Goal: Information Seeking & Learning: Learn about a topic

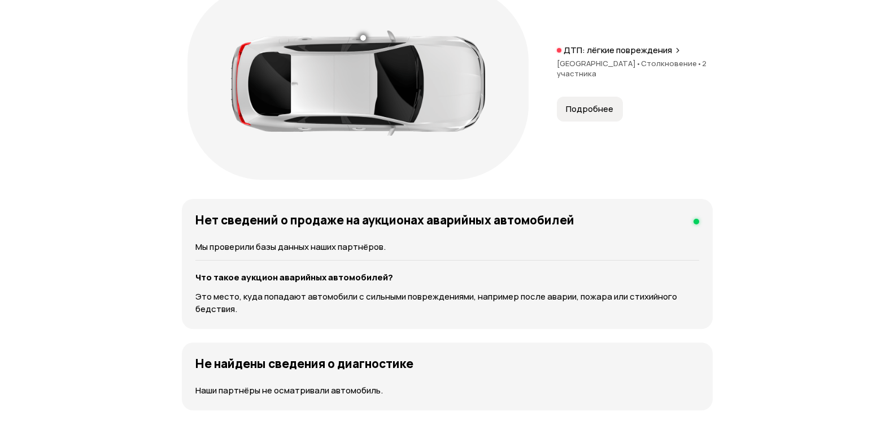
scroll to position [1411, 0]
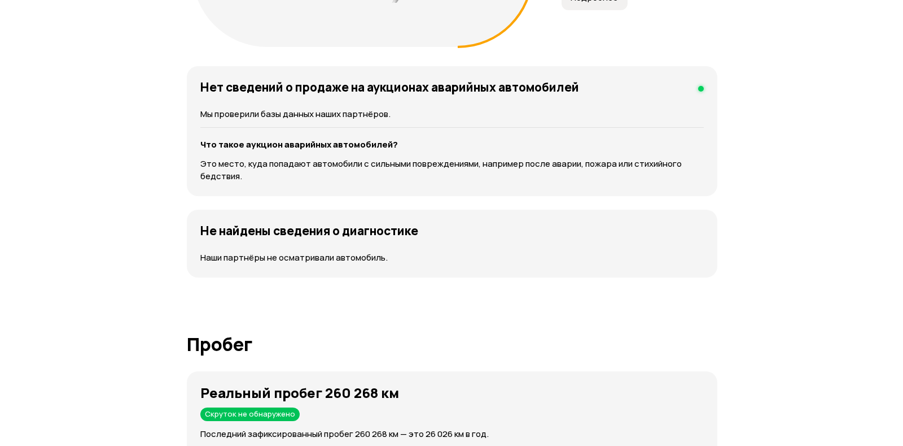
scroll to position [1636, 0]
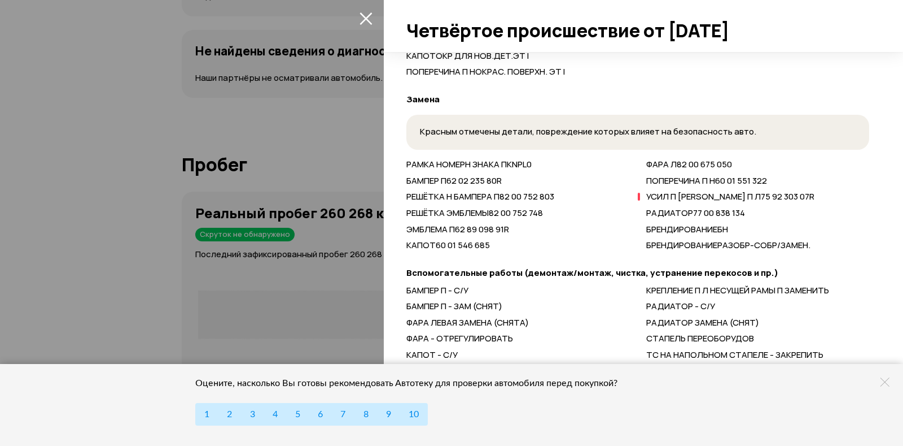
scroll to position [803, 0]
click at [884, 384] on icon at bounding box center [885, 381] width 9 height 9
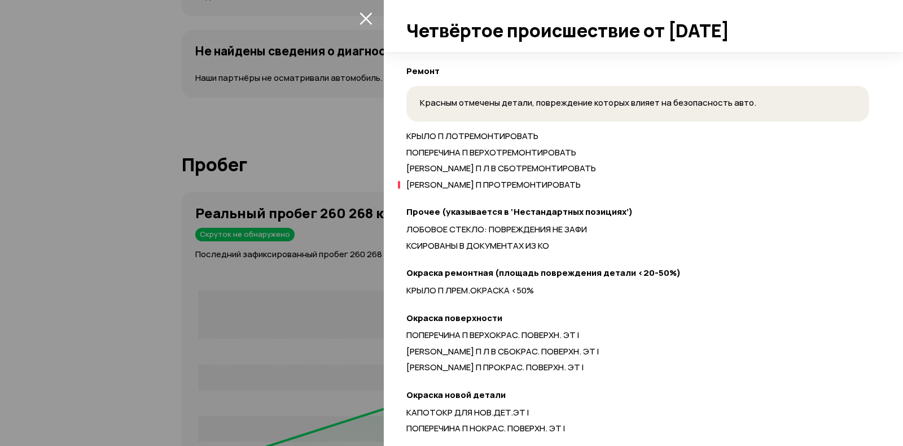
scroll to position [182, 0]
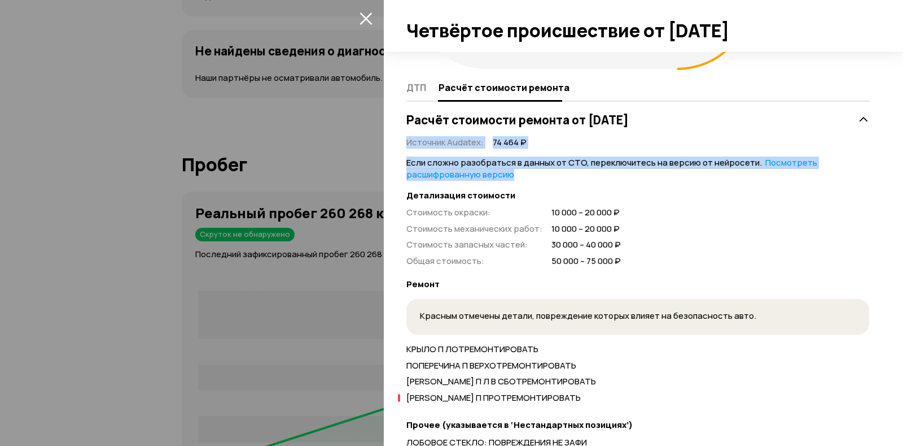
drag, startPoint x: 400, startPoint y: 155, endPoint x: 572, endPoint y: 224, distance: 185.0
click at [576, 228] on div "Спереди ДТП Расчёт стоимости ремонта Расчёт стоимости ремонта от [DATE] Источни…" at bounding box center [644, 249] width 520 height 394
drag, startPoint x: 407, startPoint y: 165, endPoint x: 639, endPoint y: 370, distance: 309.2
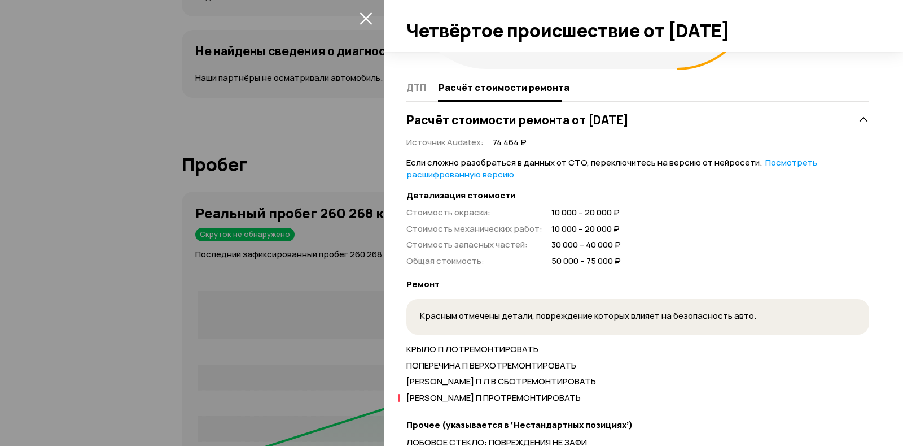
click at [710, 256] on div "Детализация стоимости Стоимость окраски : 10 000 – 20 000 ₽ Стоимость механичес…" at bounding box center [638, 228] width 463 height 77
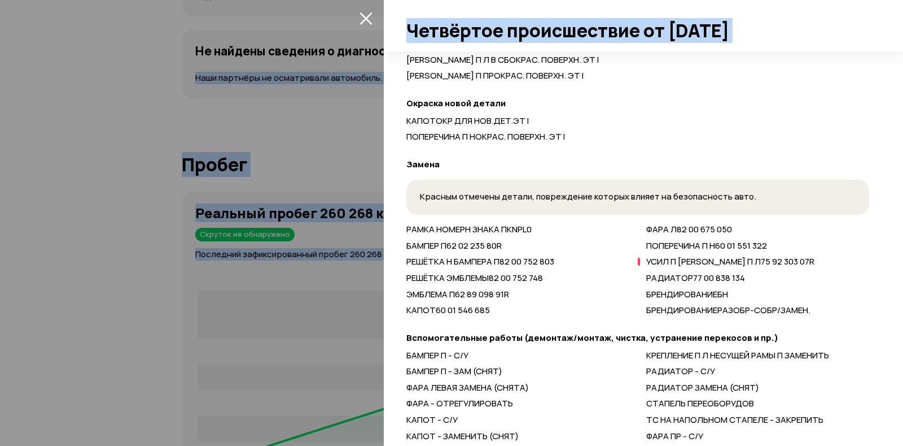
scroll to position [803, 0]
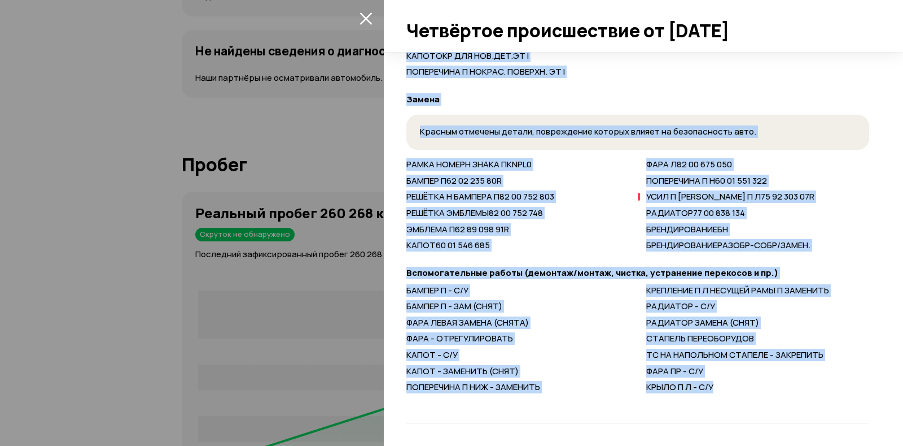
drag, startPoint x: 411, startPoint y: 191, endPoint x: 753, endPoint y: 404, distance: 403.0
drag, startPoint x: 479, startPoint y: 208, endPoint x: 453, endPoint y: 195, distance: 29.0
drag, startPoint x: 453, startPoint y: 195, endPoint x: 442, endPoint y: 165, distance: 31.7
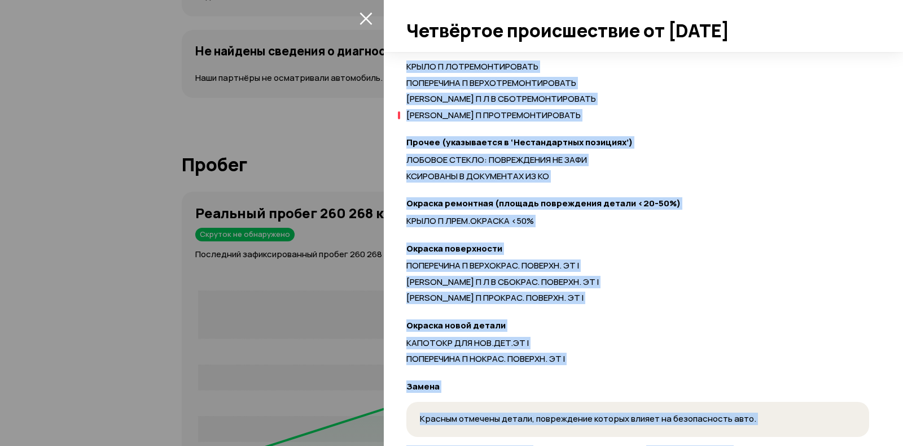
scroll to position [182, 0]
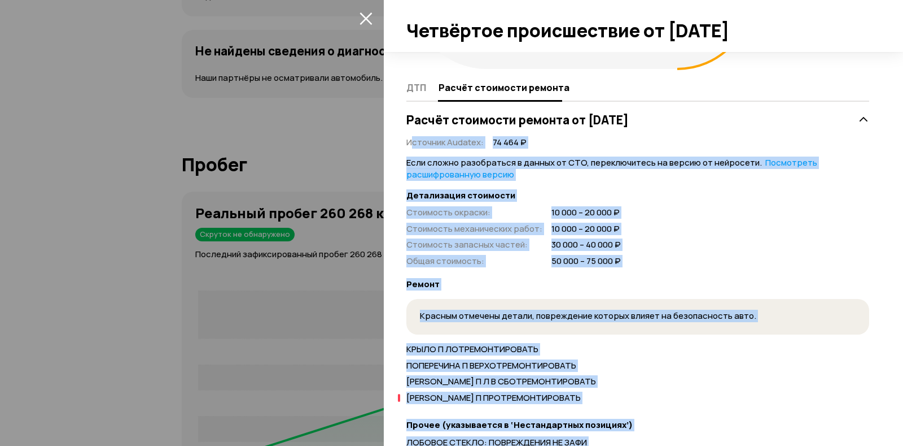
click at [713, 267] on div "Стоимость окраски : 10 000 – 20 000 ₽ Стоимость механических работ : 10 000 – 2…" at bounding box center [638, 237] width 463 height 60
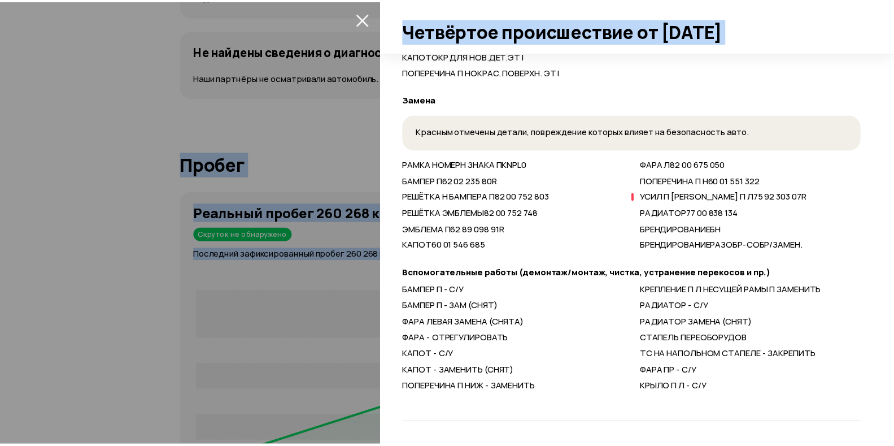
scroll to position [803, 0]
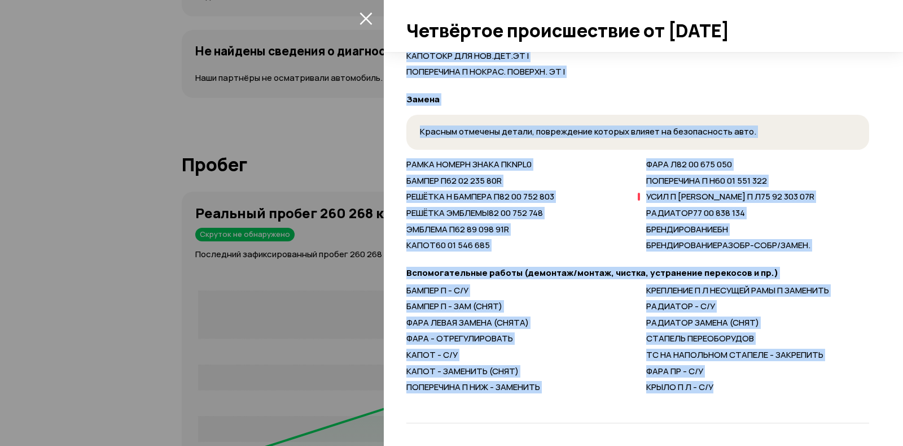
drag, startPoint x: 408, startPoint y: 193, endPoint x: 711, endPoint y: 335, distance: 335.0
drag, startPoint x: 701, startPoint y: 209, endPoint x: 695, endPoint y: 200, distance: 10.8
drag, startPoint x: 695, startPoint y: 200, endPoint x: 361, endPoint y: 18, distance: 379.8
click at [361, 18] on icon "закрыть" at bounding box center [366, 18] width 13 height 13
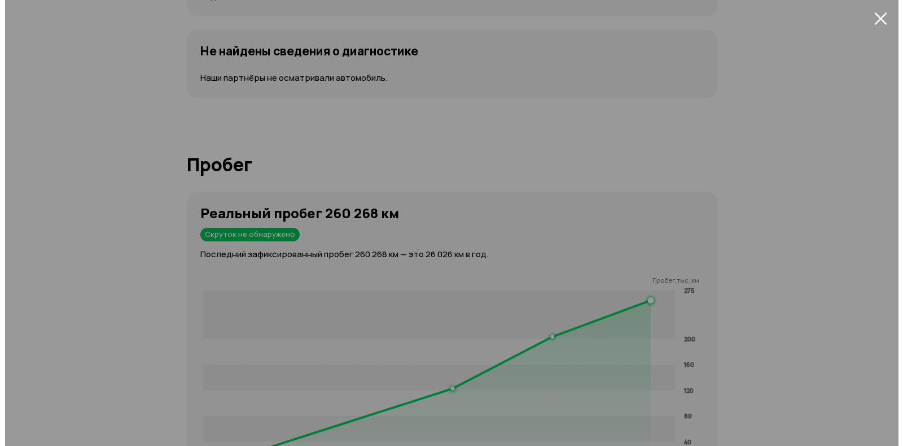
scroll to position [222, 0]
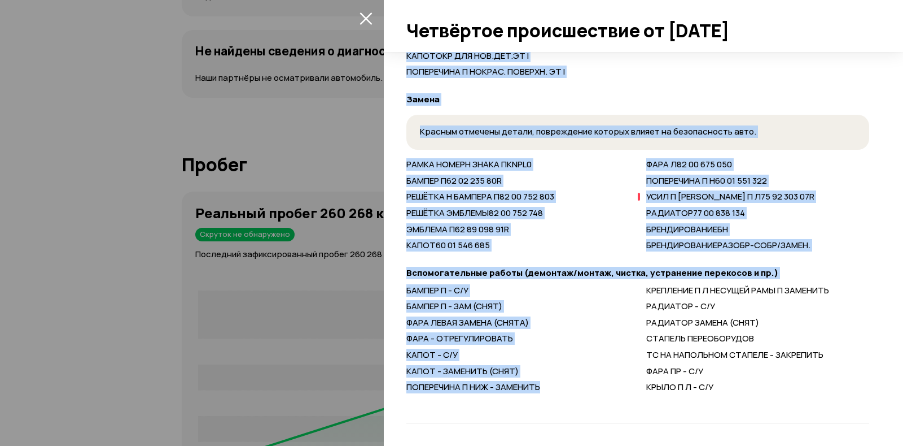
scroll to position [803, 0]
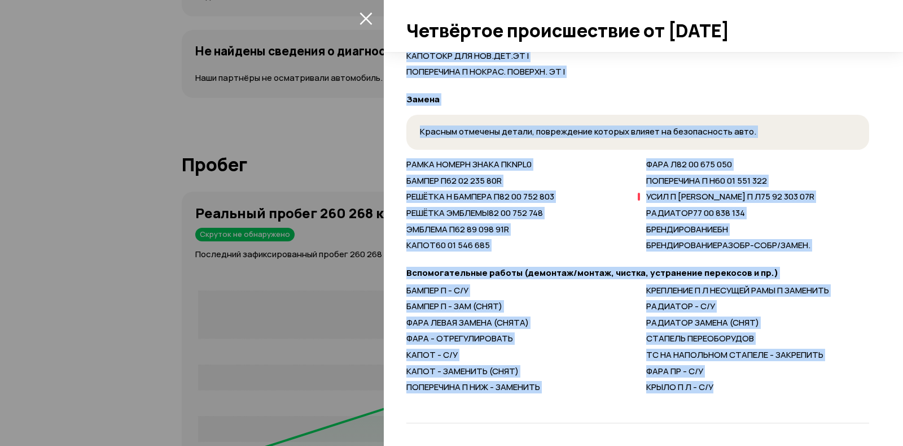
drag, startPoint x: 402, startPoint y: 179, endPoint x: 853, endPoint y: 416, distance: 509.2
click at [853, 416] on div "Спереди ДТП Расчёт стоимости ремонта Расчёт стоимости ремонта от [DATE] Источни…" at bounding box center [644, 249] width 520 height 394
drag, startPoint x: 700, startPoint y: 215, endPoint x: 493, endPoint y: 206, distance: 206.9
drag, startPoint x: 493, startPoint y: 206, endPoint x: 772, endPoint y: 399, distance: 339.6
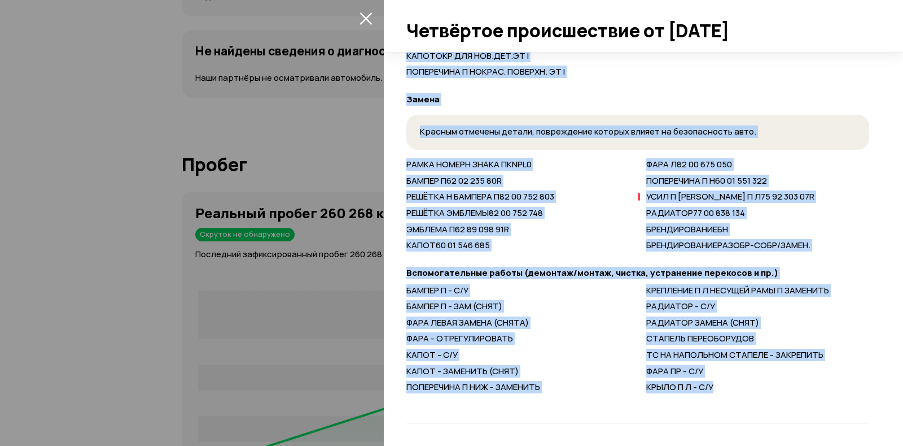
drag, startPoint x: 408, startPoint y: 206, endPoint x: 771, endPoint y: 420, distance: 421.5
drag, startPoint x: 701, startPoint y: 208, endPoint x: 683, endPoint y: 196, distance: 21.9
drag, startPoint x: 683, startPoint y: 196, endPoint x: 667, endPoint y: 184, distance: 19.7
drag, startPoint x: 667, startPoint y: 184, endPoint x: 666, endPoint y: 167, distance: 16.5
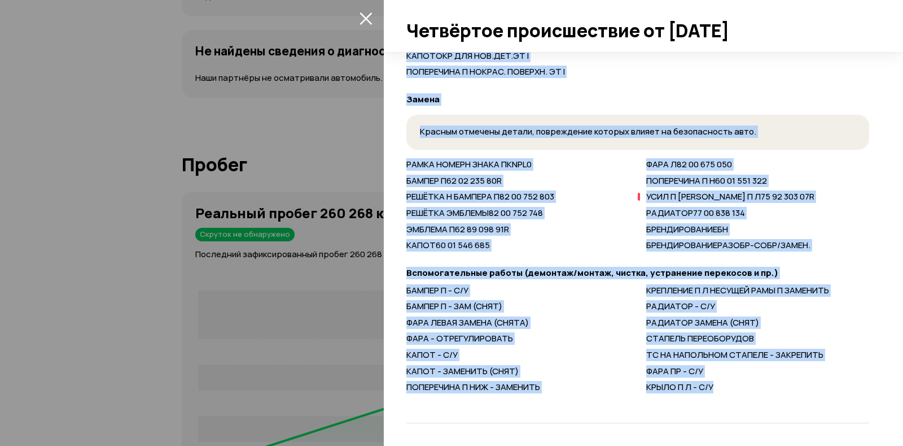
drag, startPoint x: 666, startPoint y: 167, endPoint x: 439, endPoint y: 197, distance: 229.0
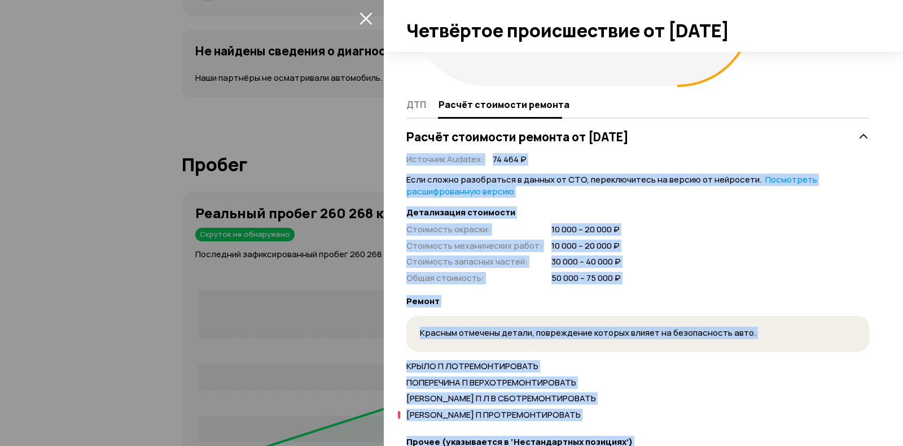
scroll to position [169, 0]
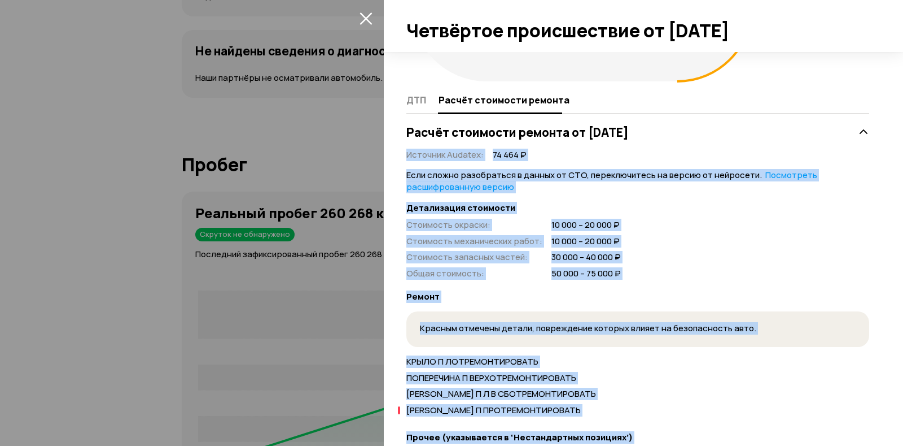
drag, startPoint x: 469, startPoint y: 225, endPoint x: 750, endPoint y: 304, distance: 292.1
click at [750, 280] on div "Стоимость окраски : 10 000 – 20 000 ₽ Стоимость механических работ : 10 000 – 2…" at bounding box center [638, 249] width 463 height 60
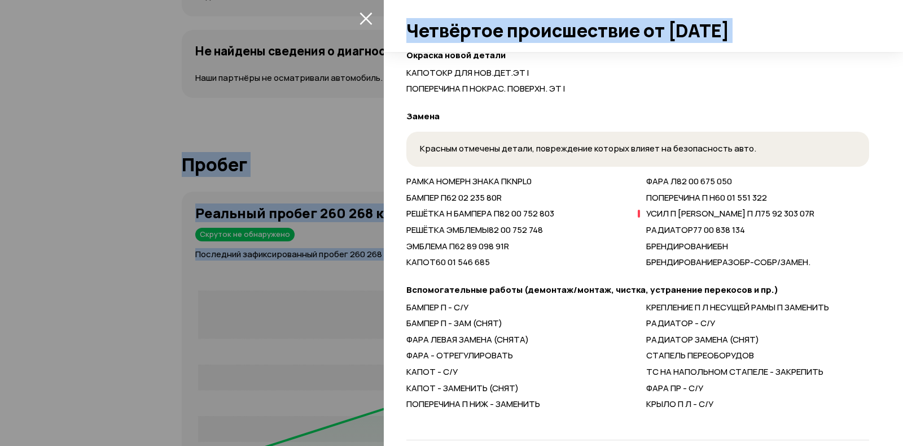
scroll to position [803, 0]
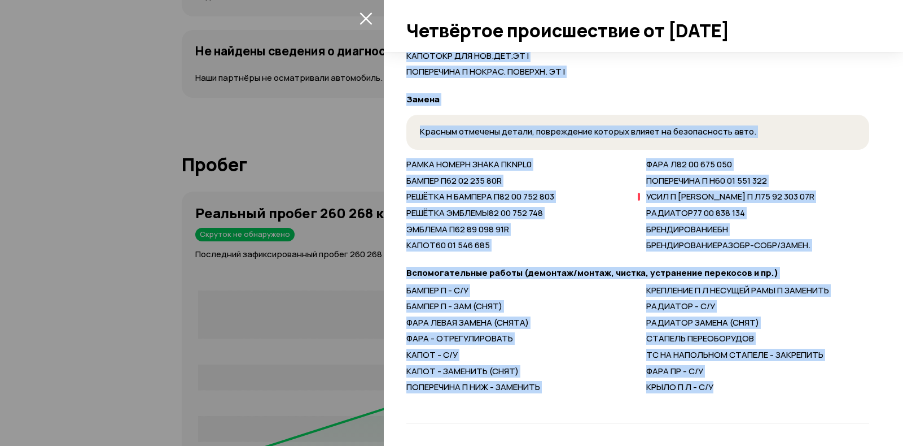
drag, startPoint x: 407, startPoint y: 241, endPoint x: 750, endPoint y: 386, distance: 372.7
drag, startPoint x: 653, startPoint y: 273, endPoint x: 792, endPoint y: 404, distance: 190.9
drag, startPoint x: 407, startPoint y: 211, endPoint x: 833, endPoint y: 408, distance: 469.9
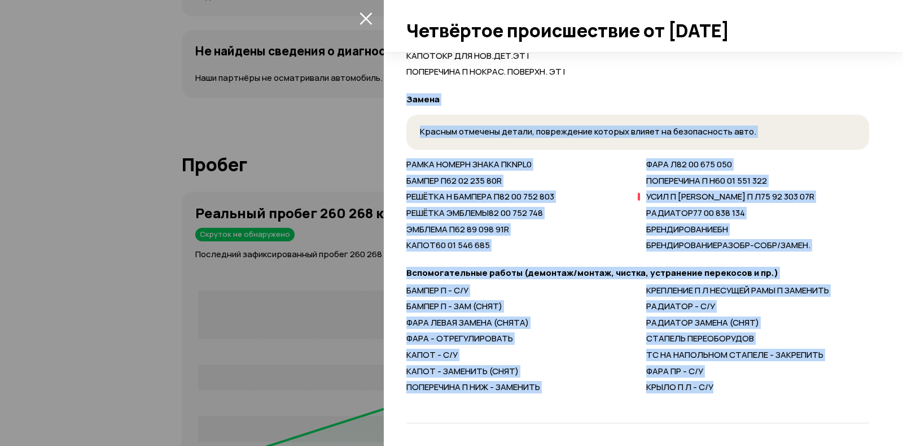
drag, startPoint x: 645, startPoint y: 269, endPoint x: 744, endPoint y: 402, distance: 165.5
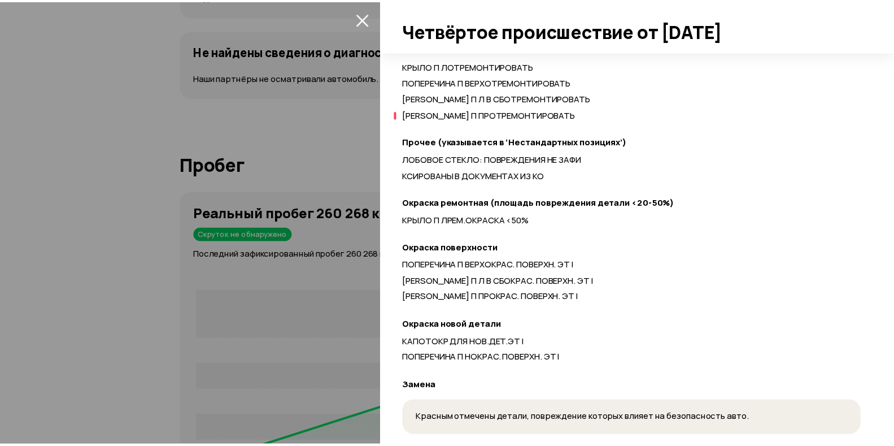
scroll to position [464, 0]
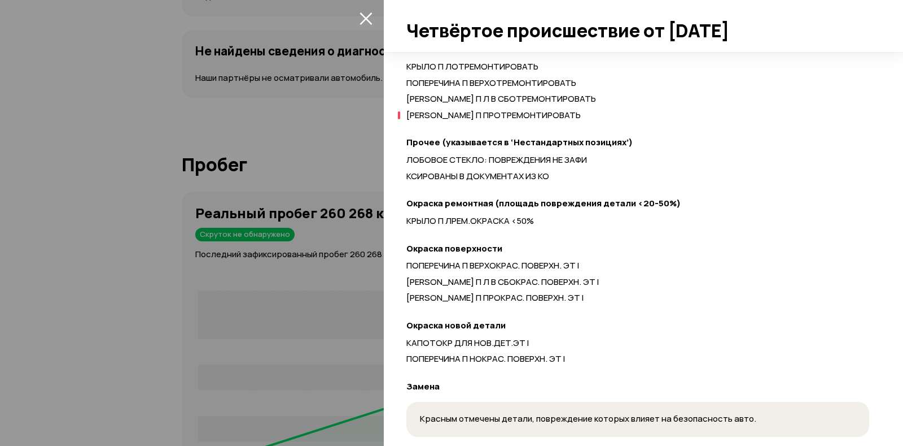
click at [232, 86] on div at bounding box center [451, 223] width 903 height 446
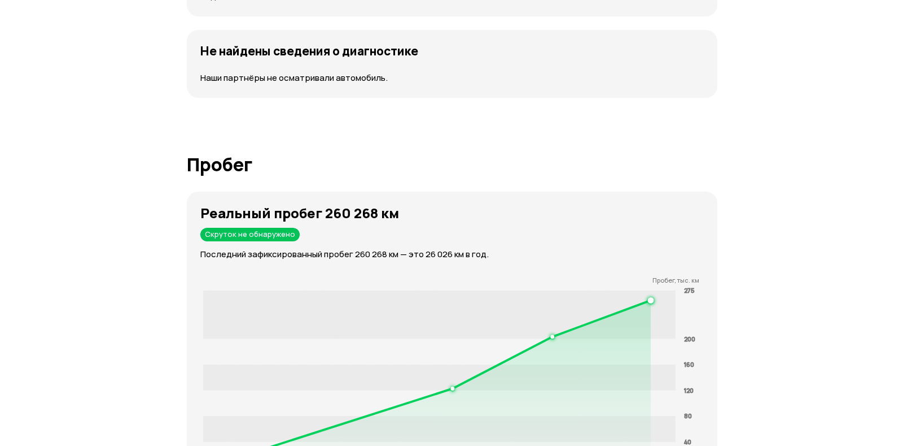
scroll to position [222, 0]
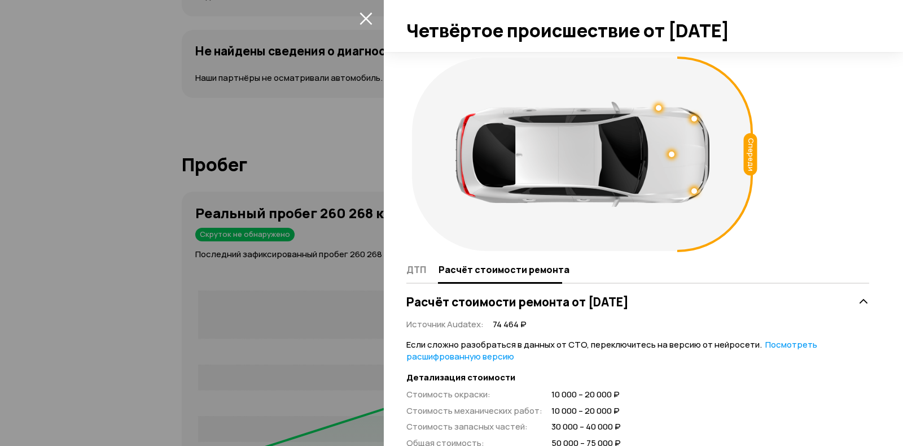
click at [250, 229] on div at bounding box center [451, 223] width 903 height 446
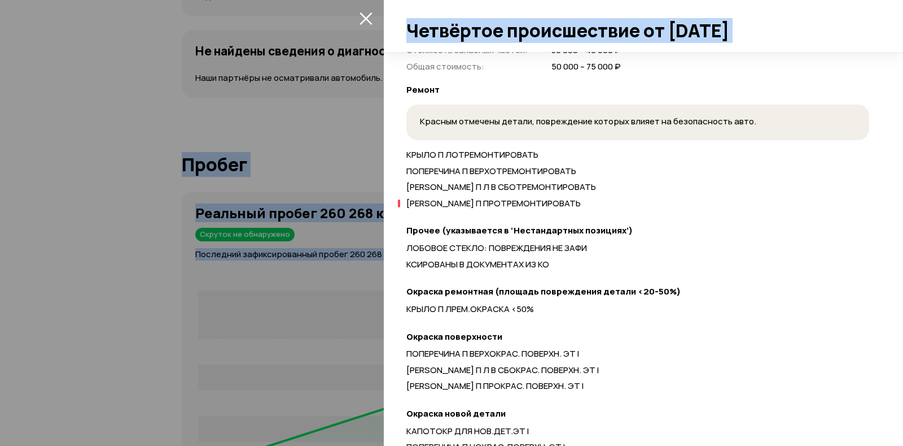
scroll to position [803, 0]
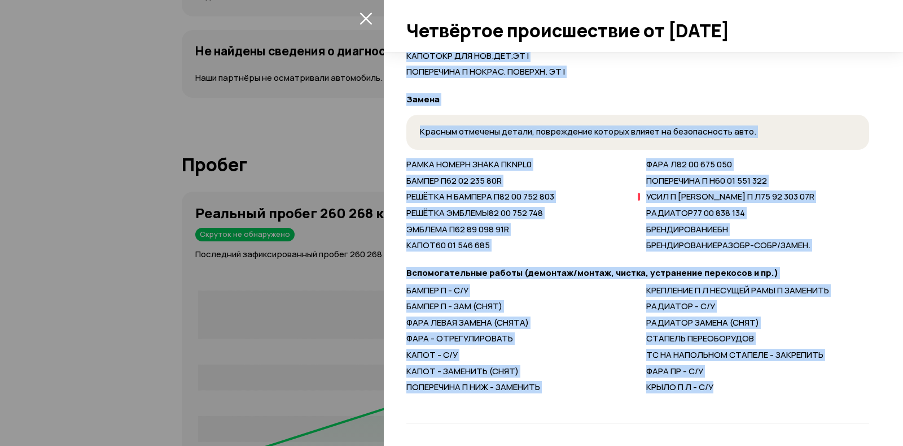
drag, startPoint x: 409, startPoint y: 150, endPoint x: 610, endPoint y: 310, distance: 256.8
drag, startPoint x: 650, startPoint y: 266, endPoint x: 455, endPoint y: 169, distance: 217.7
drag, startPoint x: 455, startPoint y: 169, endPoint x: 474, endPoint y: 129, distance: 43.9
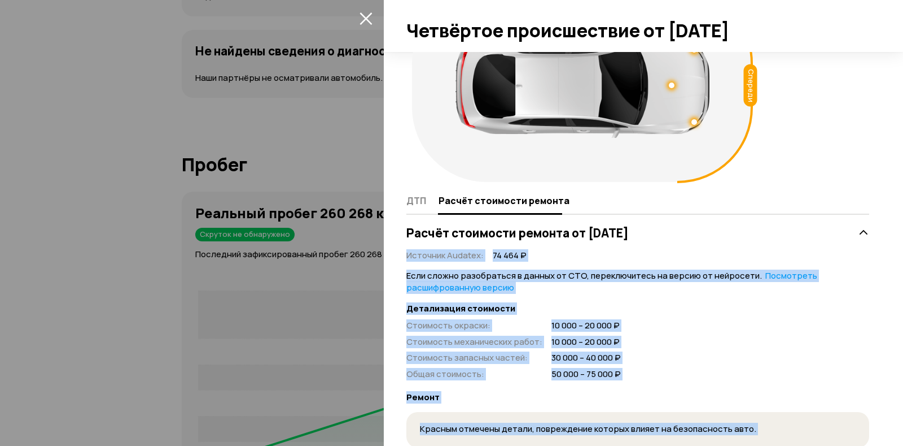
scroll to position [12, 0]
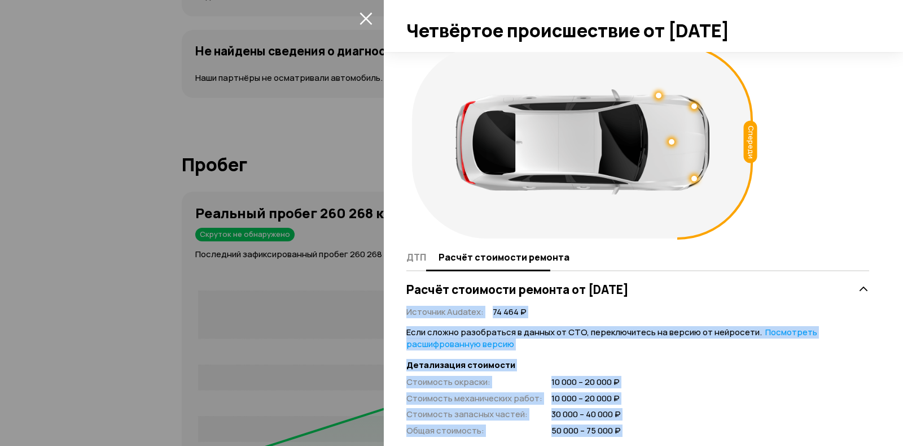
click at [412, 263] on span "ДТП" at bounding box center [417, 256] width 20 height 11
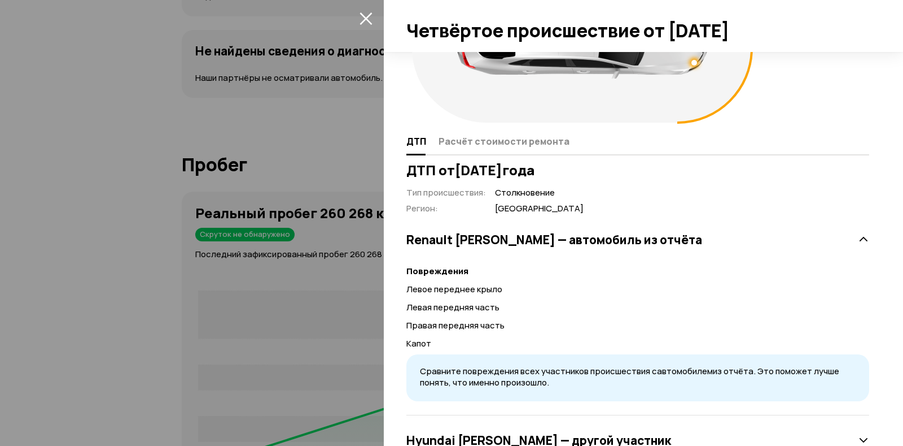
scroll to position [109, 0]
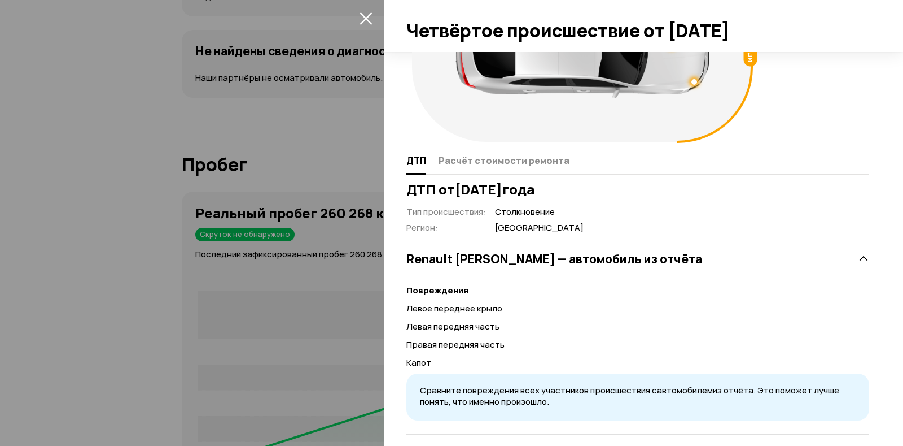
click at [801, 147] on div "Спереди" at bounding box center [638, 45] width 463 height 204
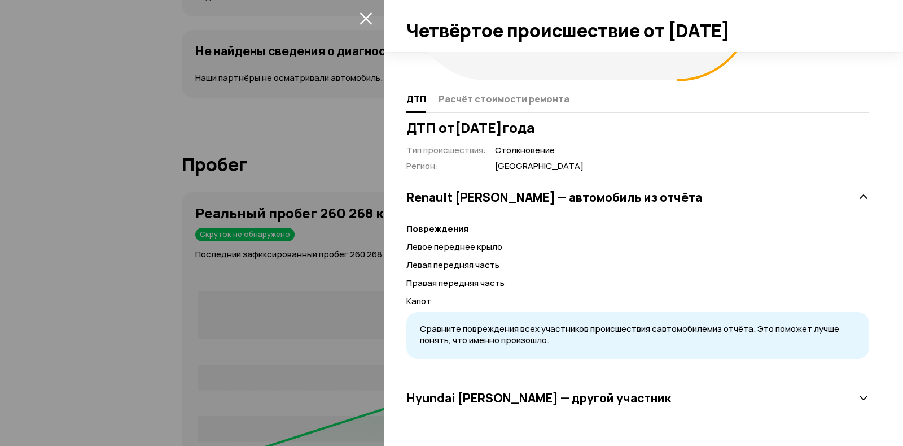
scroll to position [222, 0]
click at [734, 270] on p "Левая передняя часть" at bounding box center [638, 265] width 463 height 12
click at [672, 270] on p "Левая передняя часть" at bounding box center [638, 265] width 463 height 12
click at [671, 275] on div "Повреждения Левое переднее крыло Левая передняя часть Правая передняя часть Кап…" at bounding box center [638, 283] width 463 height 150
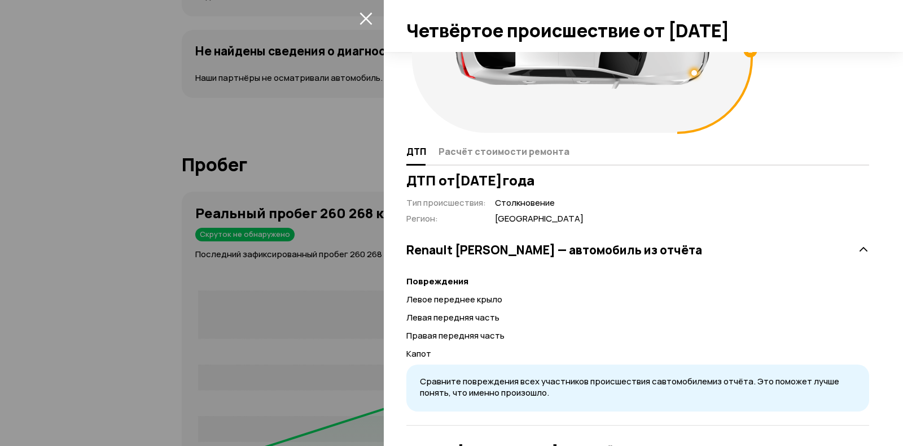
scroll to position [169, 0]
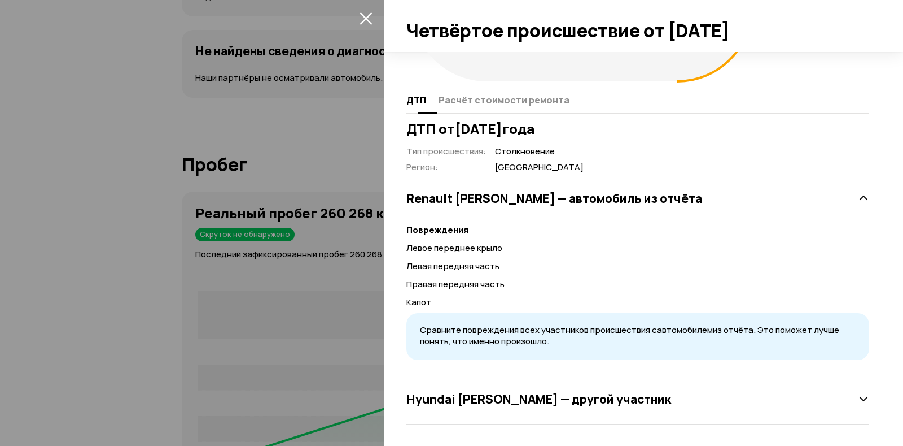
click at [526, 106] on span "Расчёт стоимости ремонта" at bounding box center [504, 99] width 131 height 11
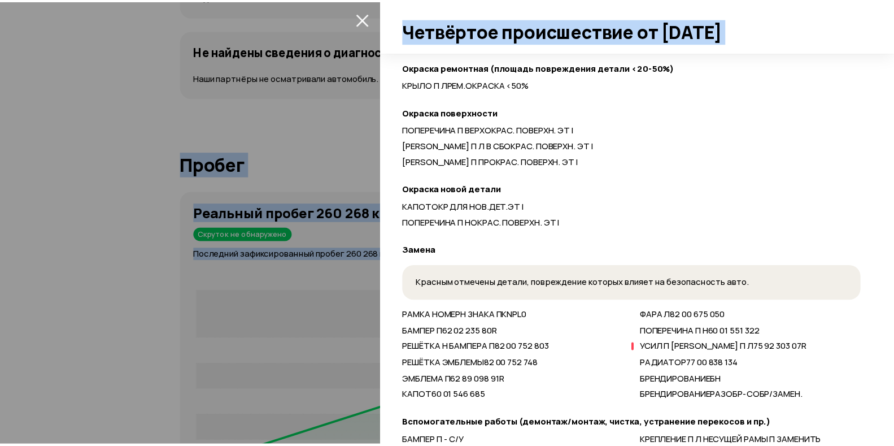
scroll to position [803, 0]
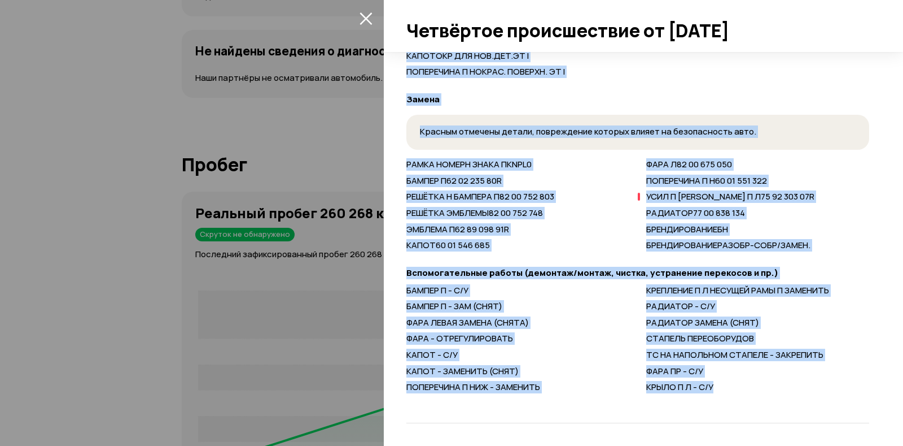
drag, startPoint x: 403, startPoint y: 167, endPoint x: 714, endPoint y: 422, distance: 401.6
click at [714, 422] on div "Спереди ДТП Расчёт стоимости ремонта Расчёт стоимости ремонта от [DATE] Источни…" at bounding box center [644, 249] width 520 height 394
drag, startPoint x: 691, startPoint y: 365, endPoint x: 632, endPoint y: 362, distance: 58.8
click at [632, 362] on div "БАМПЕР П - С/У БАМПЕР П - ЗАМ (СНЯТ) ФАРА ЛЕВАЯ ЗАМЕНА (СНЯТА) ФАРА - ОТРЕГУЛИР…" at bounding box center [638, 341] width 463 height 113
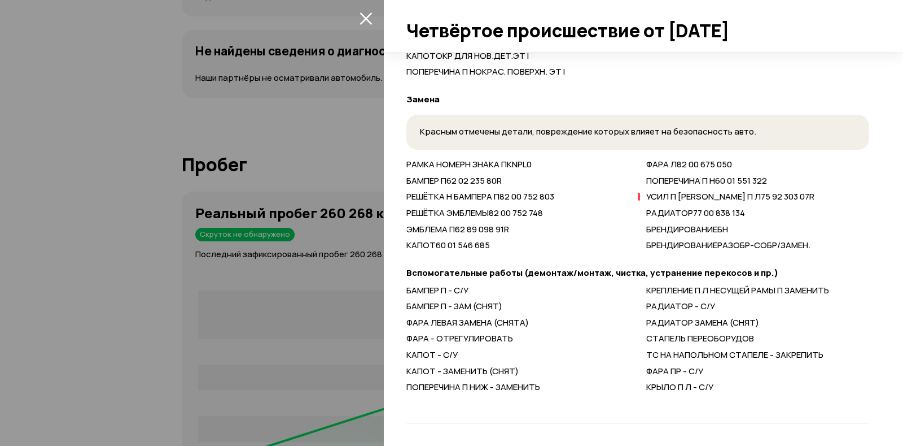
click at [632, 362] on div "БАМПЕР П - С/У БАМПЕР П - ЗАМ (СНЯТ) ФАРА ЛЕВАЯ ЗАМЕНА (СНЯТА) ФАРА - ОТРЕГУЛИР…" at bounding box center [638, 341] width 463 height 113
click at [363, 18] on icon "закрыть" at bounding box center [366, 18] width 13 height 13
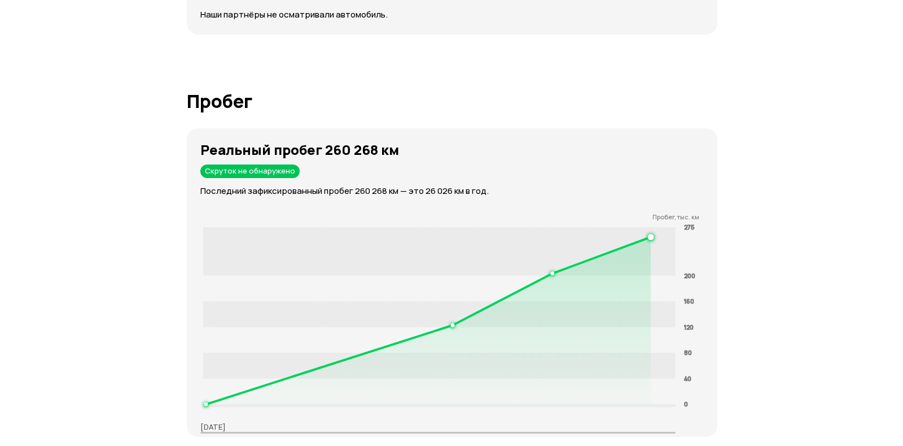
scroll to position [1680, 0]
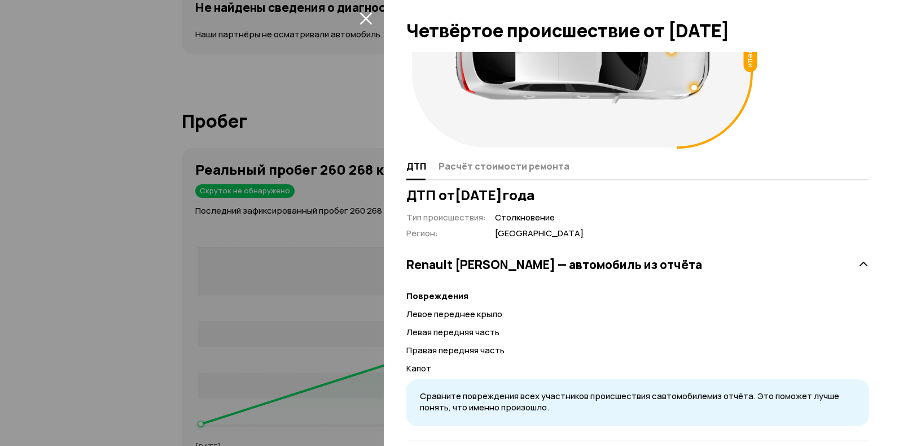
scroll to position [0, 0]
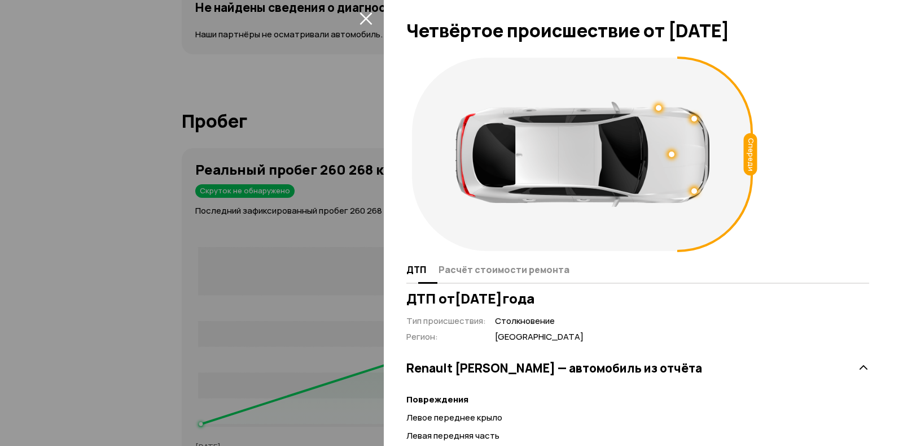
click at [510, 275] on span "Расчёт стоимости ремонта" at bounding box center [504, 269] width 131 height 11
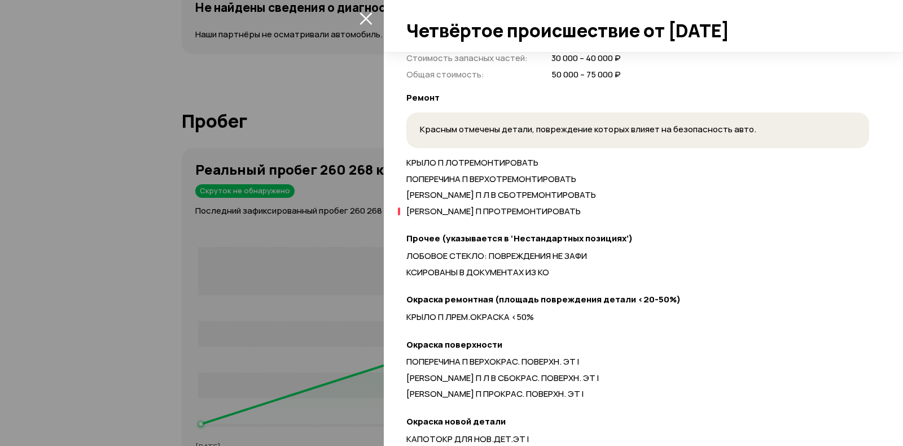
scroll to position [565, 0]
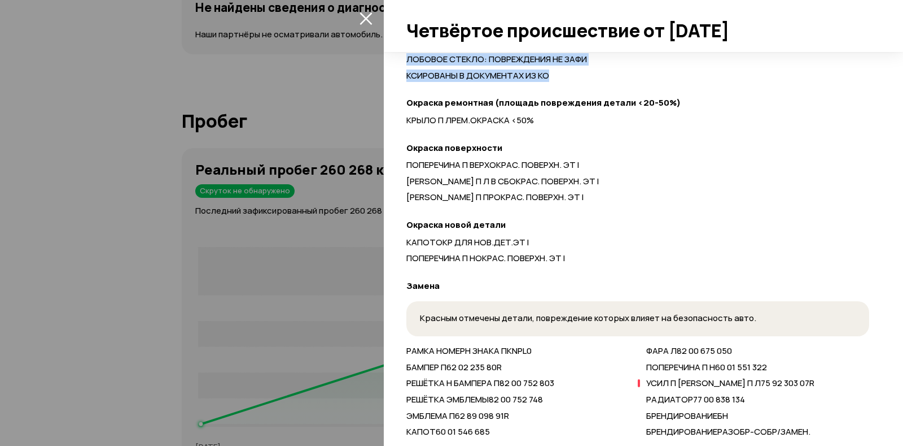
drag, startPoint x: 403, startPoint y: 88, endPoint x: 570, endPoint y: 126, distance: 170.9
click at [570, 126] on div "Спереди ДТП Расчёт стоимости ремонта Расчёт стоимости ремонта от [DATE] Источни…" at bounding box center [644, 249] width 520 height 394
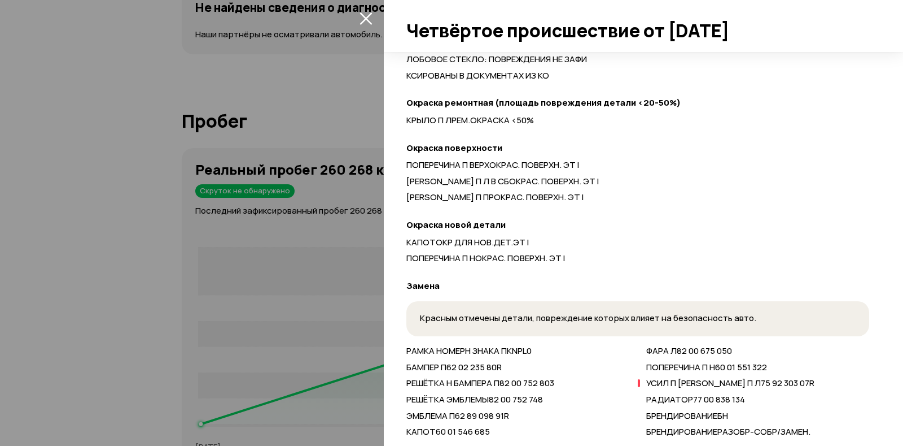
drag, startPoint x: 552, startPoint y: 115, endPoint x: 675, endPoint y: 276, distance: 202.5
click at [675, 231] on strong "Окраска новой детали" at bounding box center [638, 225] width 463 height 12
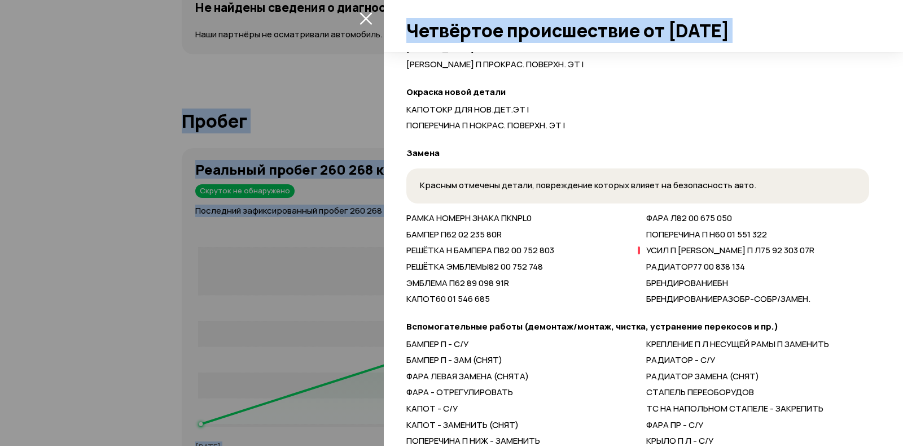
scroll to position [803, 0]
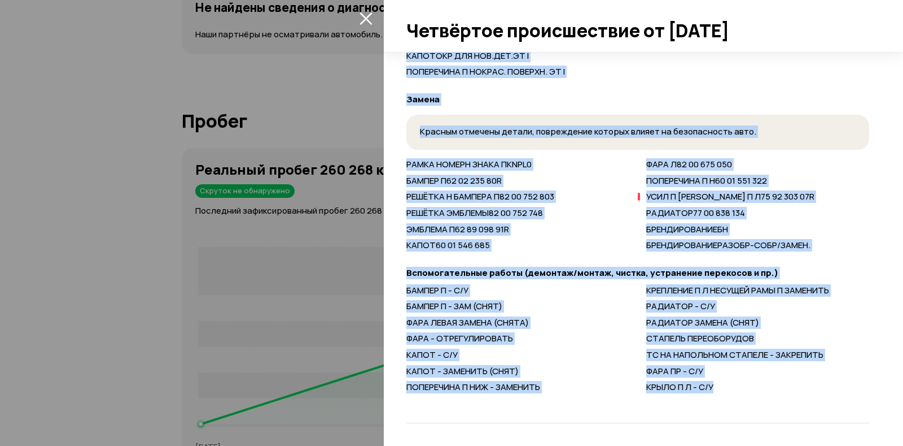
drag, startPoint x: 408, startPoint y: 110, endPoint x: 763, endPoint y: 423, distance: 473.3
click at [763, 423] on div "Спереди ДТП Расчёт стоимости ремонта Расчёт стоимости ремонта от [DATE] Источни…" at bounding box center [644, 249] width 520 height 394
drag, startPoint x: 703, startPoint y: 221, endPoint x: 587, endPoint y: 368, distance: 186.5
click at [587, 368] on div "КАПОТ - ЗАМЕНИТЬ (СНЯТ)" at bounding box center [518, 371] width 223 height 12
drag, startPoint x: 412, startPoint y: 279, endPoint x: 706, endPoint y: 390, distance: 314.5
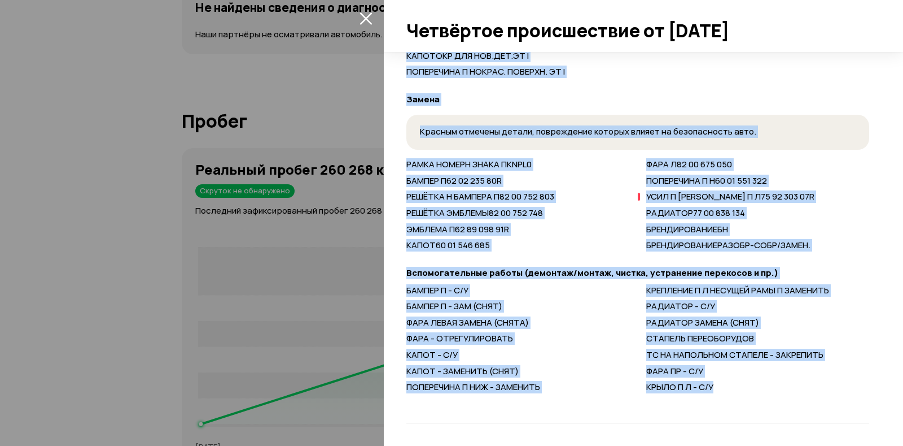
click at [710, 424] on div "Спереди ДТП Расчёт стоимости ремонта Расчёт стоимости ремонта от [DATE] Источни…" at bounding box center [644, 249] width 520 height 394
drag, startPoint x: 696, startPoint y: 334, endPoint x: 452, endPoint y: 215, distance: 272.2
drag, startPoint x: 452, startPoint y: 215, endPoint x: 568, endPoint y: 362, distance: 187.8
click at [568, 362] on div "БАМПЕР П - С/У БАМПЕР П - ЗАМ (СНЯТ) ФАРА ЛЕВАЯ ЗАМЕНА (СНЯТА) ФАРА - ОТРЕГУЛИР…" at bounding box center [638, 341] width 463 height 113
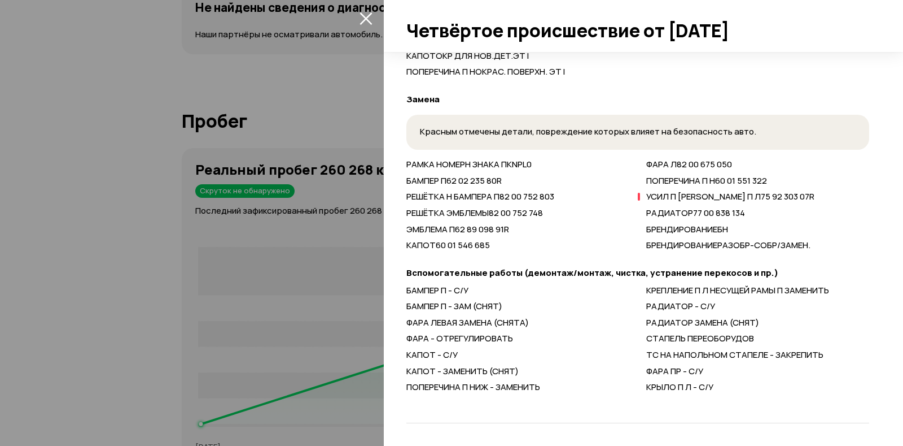
click at [83, 203] on div at bounding box center [451, 223] width 903 height 446
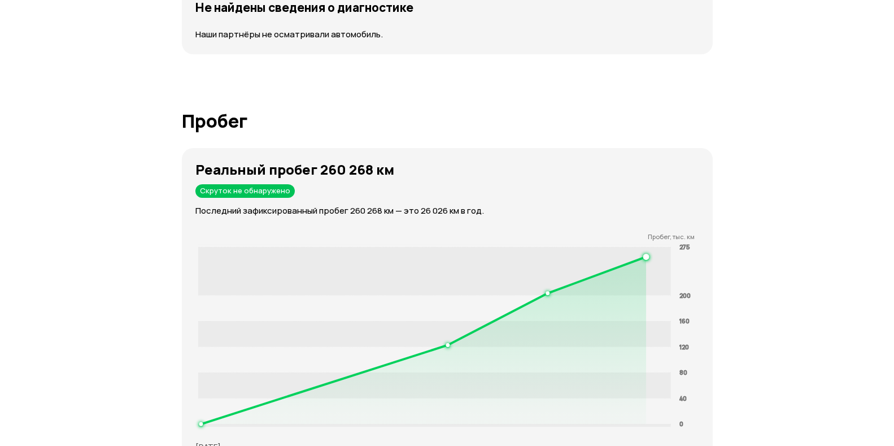
scroll to position [222, 0]
